Goal: Task Accomplishment & Management: Manage account settings

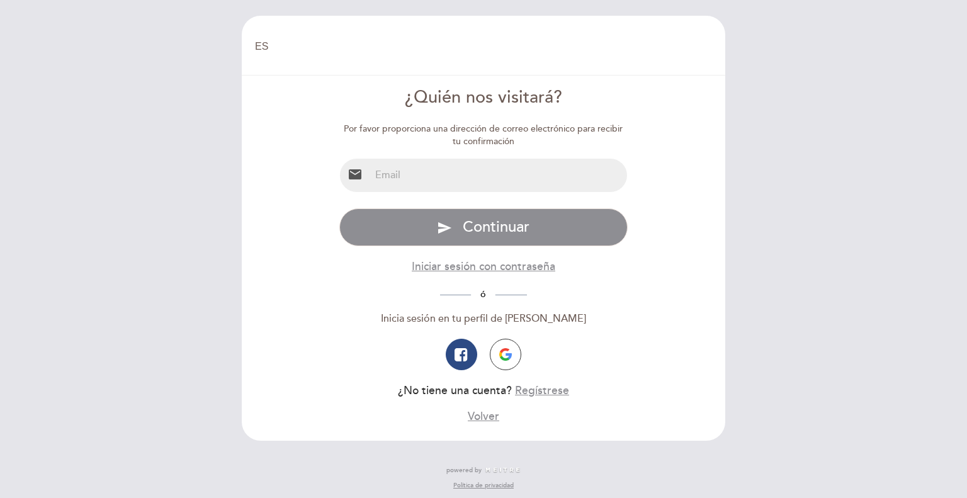
select select "es"
click at [536, 178] on input "email" at bounding box center [499, 175] width 258 height 33
type input "[EMAIL_ADDRESS][DOMAIN_NAME]"
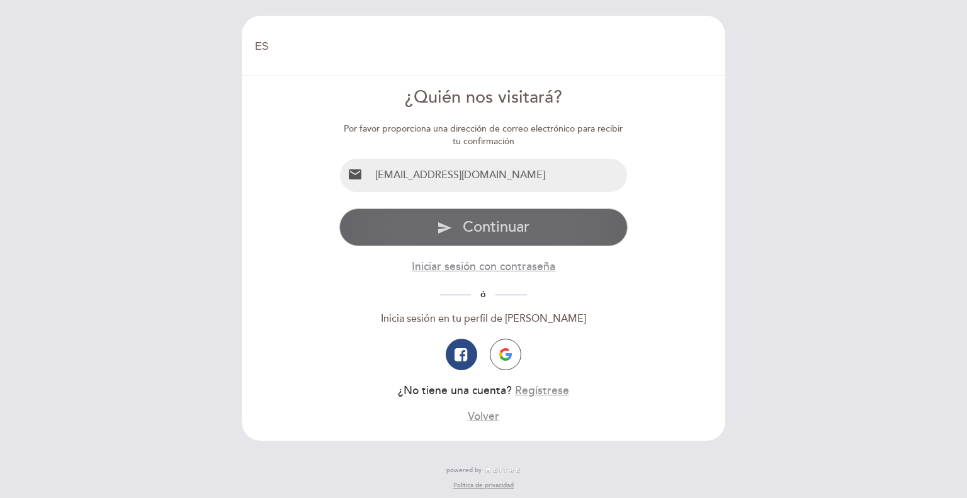
click at [496, 232] on span "Continuar" at bounding box center [496, 227] width 67 height 18
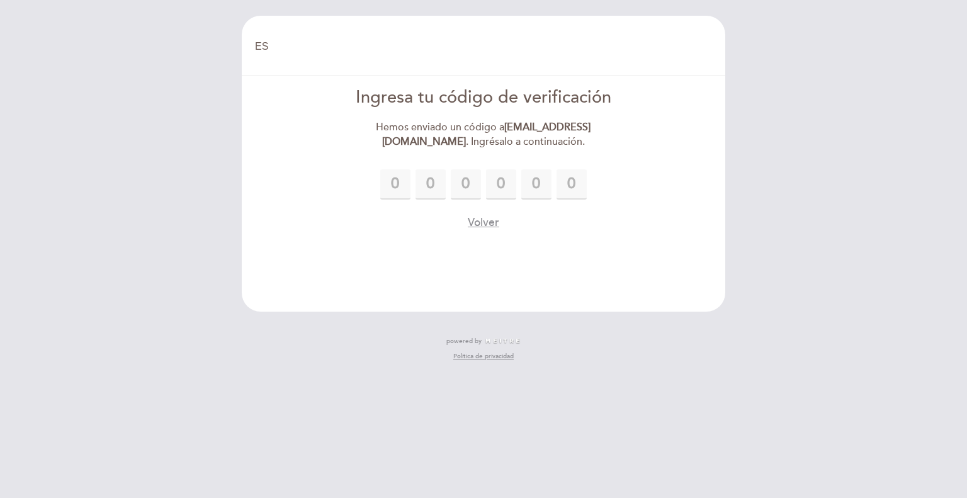
type input "9"
type input "8"
type input "1"
type input "2"
type input "9"
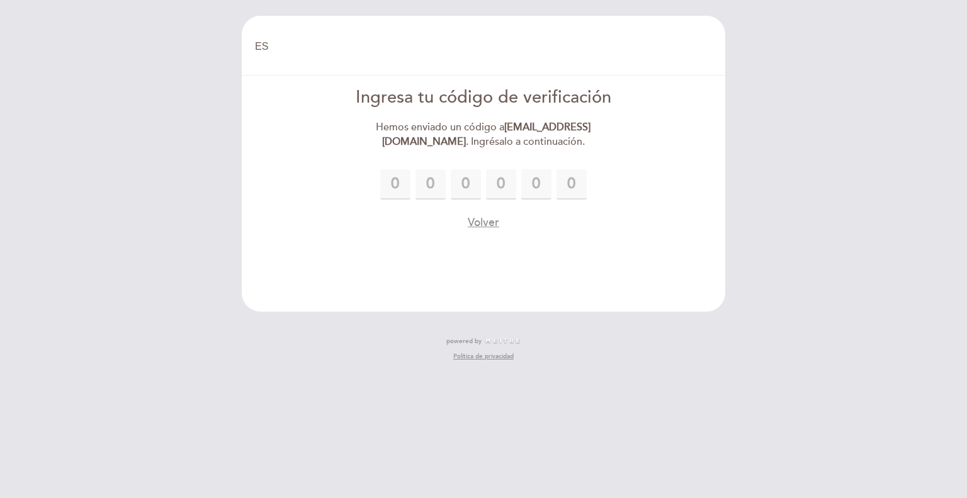
type input "3"
click at [414, 267] on header "EN ES PT [GEOGRAPHIC_DATA] [GEOGRAPHIC_DATA], Cambiar usuario Hacer una reserva…" at bounding box center [484, 164] width 484 height 296
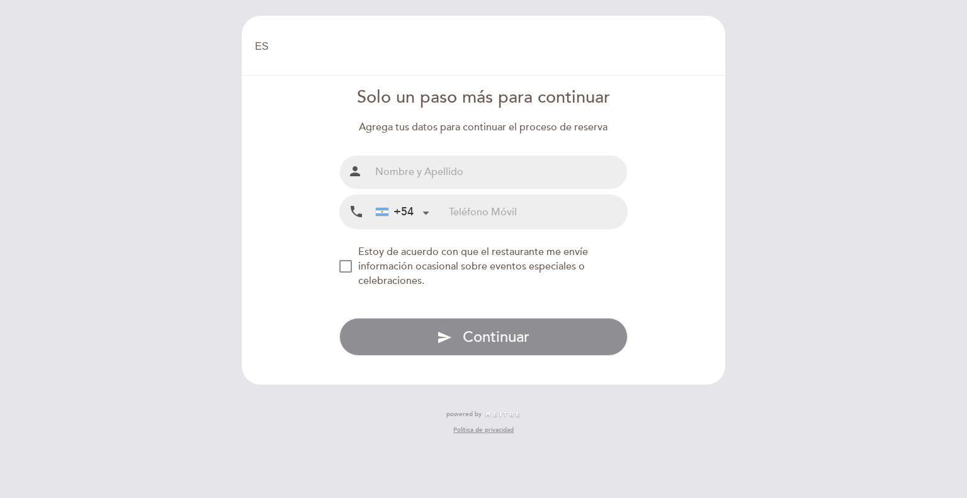
click at [569, 186] on input "text" at bounding box center [499, 172] width 258 height 33
type input "[PERSON_NAME]"
click at [486, 208] on input "tel" at bounding box center [538, 211] width 178 height 33
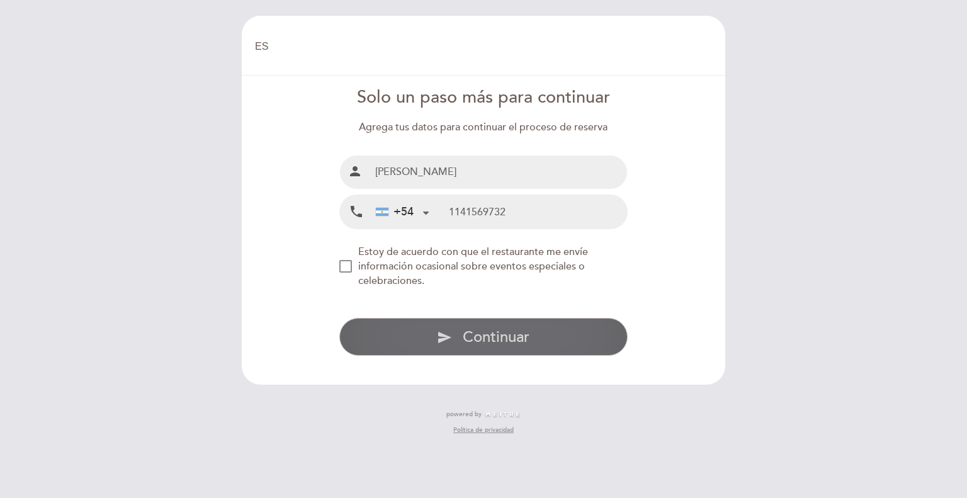
type input "1141569732"
click at [455, 327] on button "send Continuar" at bounding box center [483, 337] width 289 height 38
